Goal: Transaction & Acquisition: Purchase product/service

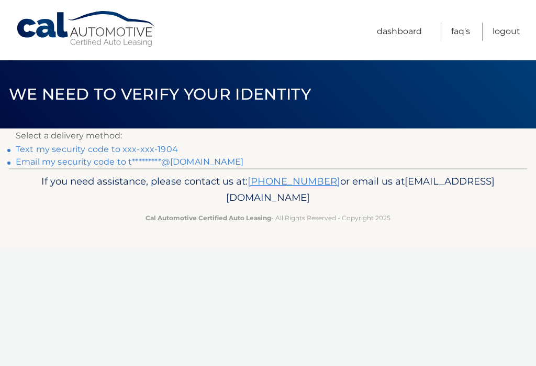
click at [32, 149] on link "Text my security code to xxx-xxx-1904" at bounding box center [97, 149] width 162 height 10
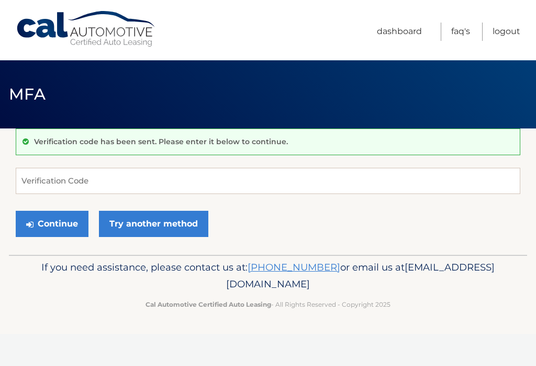
scroll to position [104, 0]
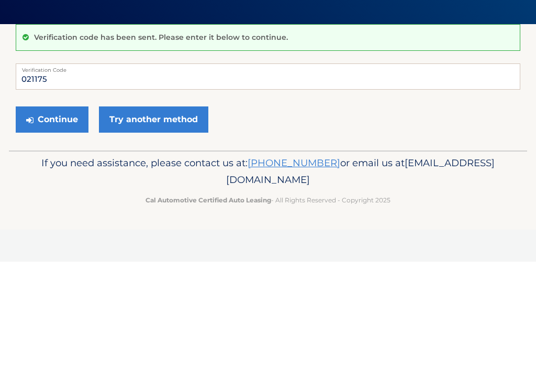
type input "021175"
click at [61, 211] on button "Continue" at bounding box center [52, 224] width 73 height 26
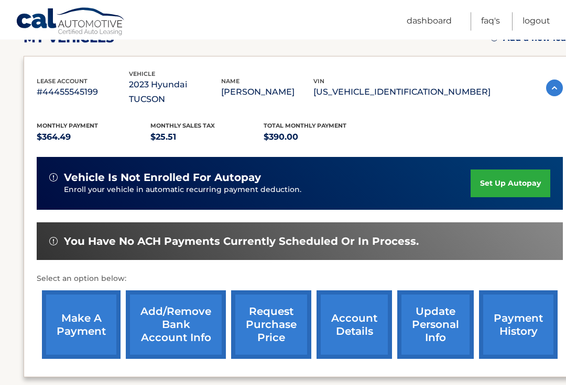
scroll to position [166, 0]
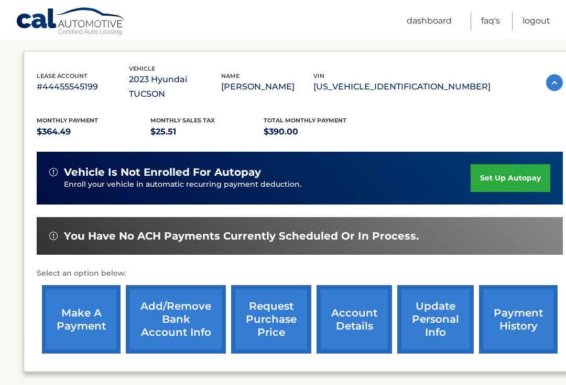
click at [75, 294] on link "make a payment" at bounding box center [81, 319] width 79 height 69
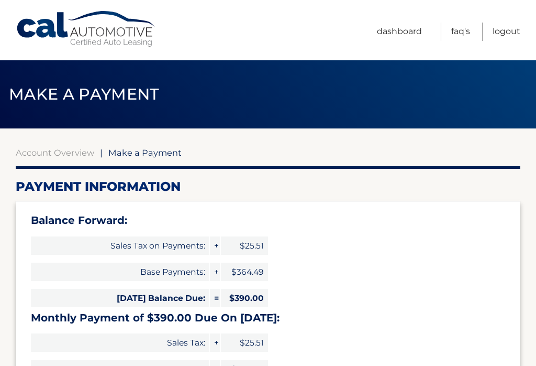
select select "Y2M4NDAyYWMtMWJlOS00OGViLTkzY2YtMWVjZjE0NDViZTgz"
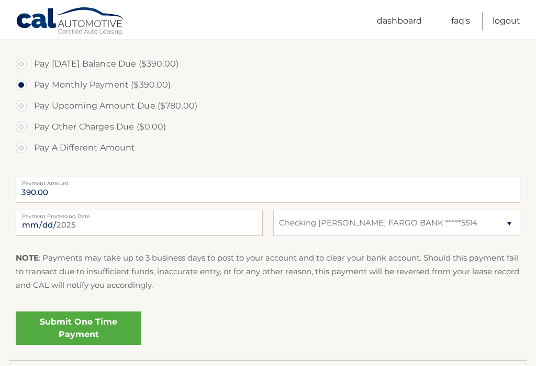
scroll to position [384, 0]
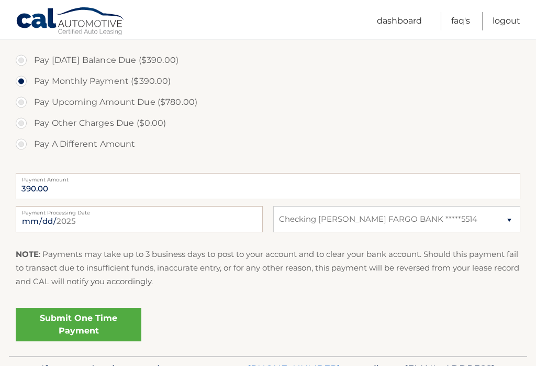
click at [87, 318] on link "Submit One Time Payment" at bounding box center [79, 324] width 126 height 34
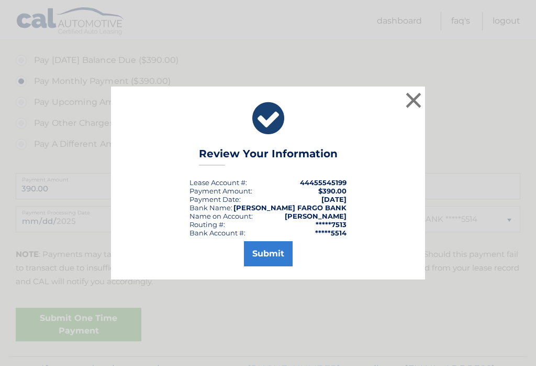
click at [274, 265] on button "Submit" at bounding box center [268, 253] width 49 height 25
